Goal: Task Accomplishment & Management: Complete application form

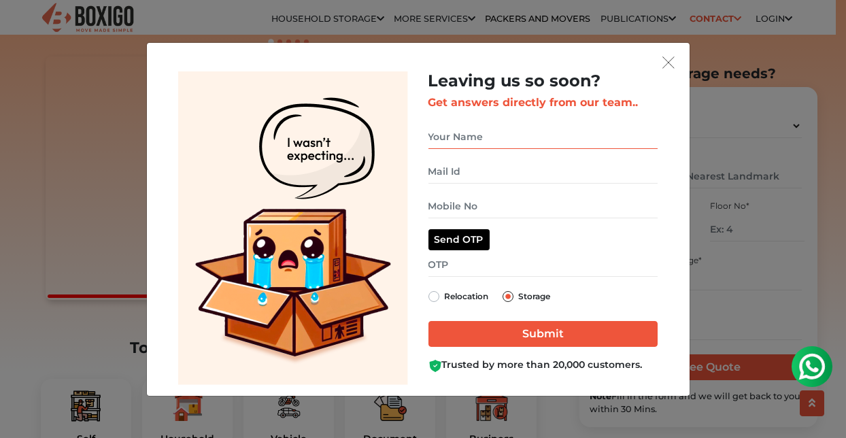
click at [506, 137] on input "get free quote dialog" at bounding box center [542, 137] width 229 height 24
type input "[PERSON_NAME]"
click at [551, 175] on input "get free quote dialog" at bounding box center [542, 172] width 229 height 24
type input "[EMAIL_ADDRESS][DOMAIN_NAME]"
click at [499, 211] on input "get free quote dialog" at bounding box center [542, 206] width 229 height 24
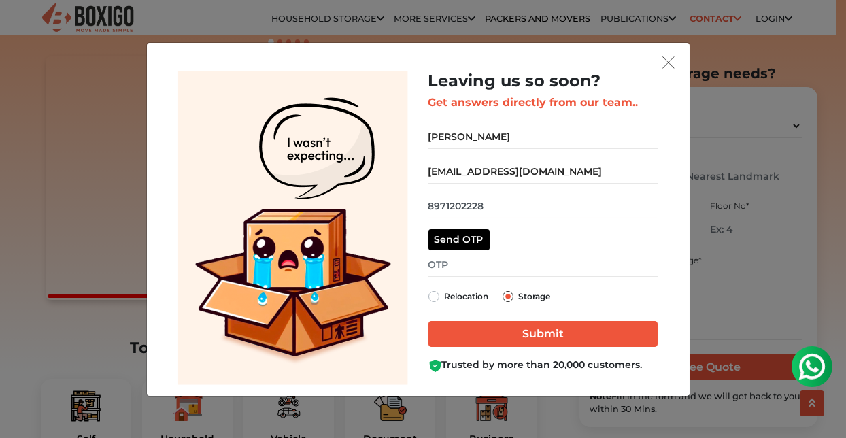
type input "8971202228"
click at [469, 232] on button "Send OTP" at bounding box center [458, 239] width 61 height 21
click at [464, 268] on input "get free quote dialog" at bounding box center [542, 265] width 229 height 24
type input "5595"
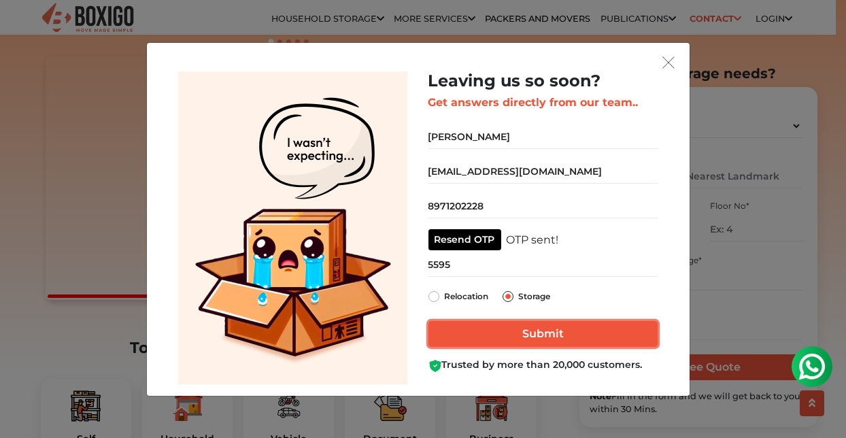
click at [532, 338] on input "Submit" at bounding box center [542, 334] width 229 height 26
